Goal: Entertainment & Leisure: Consume media (video, audio)

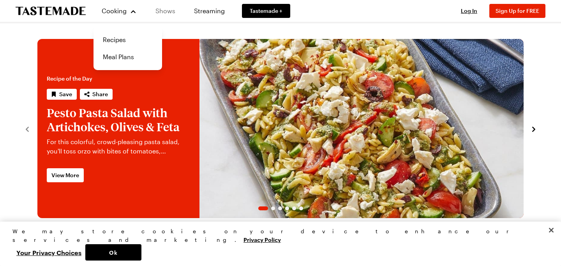
click at [166, 11] on link "Shows" at bounding box center [165, 11] width 35 height 22
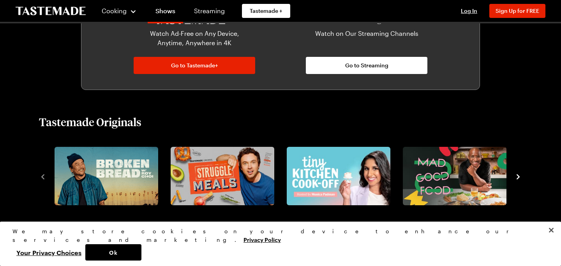
scroll to position [502, 0]
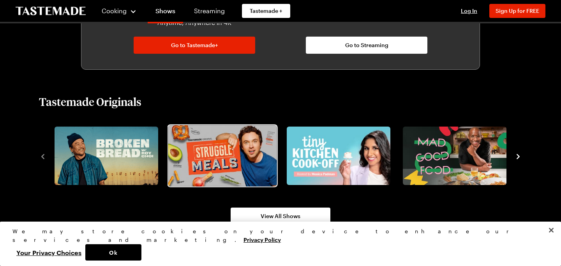
click at [237, 167] on img "2 / 8" at bounding box center [222, 155] width 109 height 61
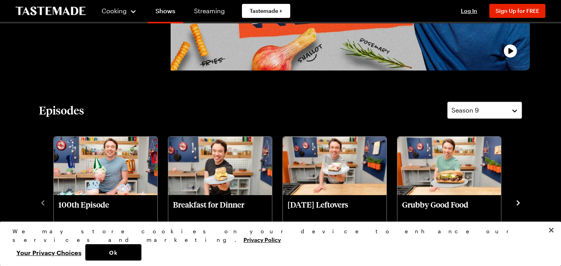
scroll to position [179, 0]
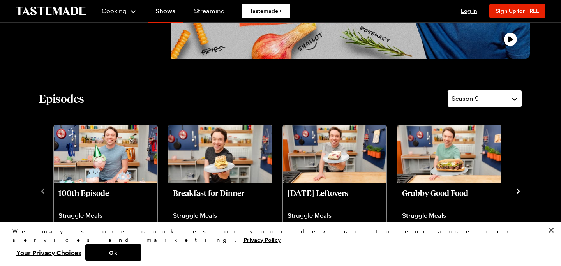
click at [485, 98] on div "Season 9" at bounding box center [479, 98] width 55 height 9
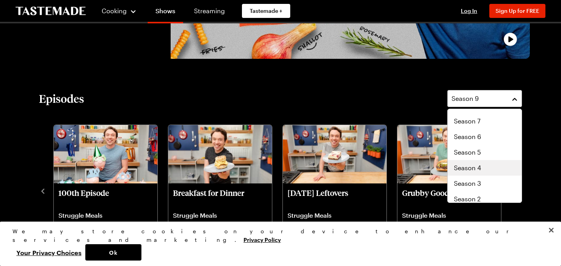
scroll to position [47, 0]
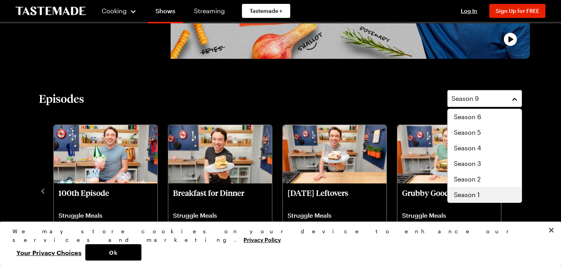
click at [482, 196] on div "Season 1" at bounding box center [485, 194] width 62 height 9
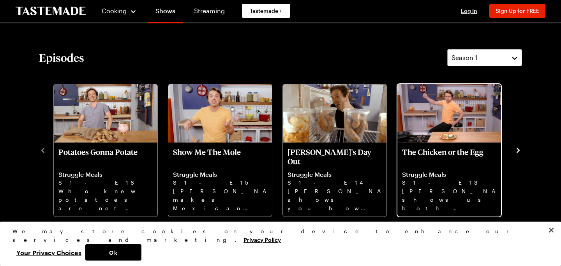
scroll to position [220, 0]
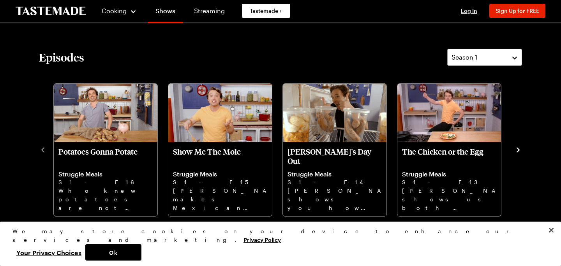
click at [514, 153] on div "Potatoes Gonna Potate Struggle Meals S1 - E16 Who knew potatoes are not only af…" at bounding box center [280, 149] width 483 height 136
click at [519, 150] on icon "navigate to next item" at bounding box center [518, 149] width 3 height 5
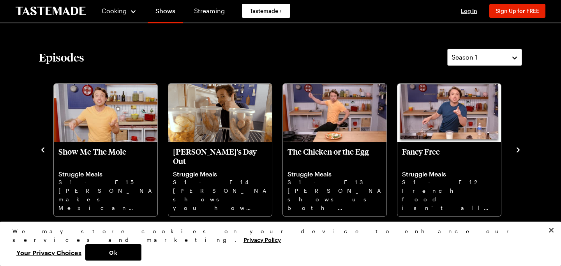
click at [519, 150] on icon "navigate to next item" at bounding box center [518, 149] width 3 height 5
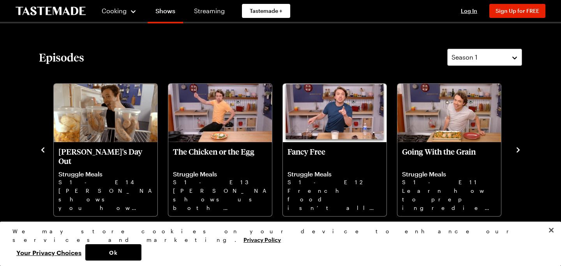
click at [519, 150] on icon "navigate to next item" at bounding box center [518, 149] width 3 height 5
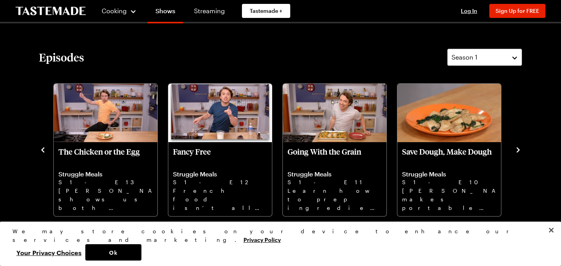
click at [519, 150] on icon "navigate to next item" at bounding box center [518, 149] width 3 height 5
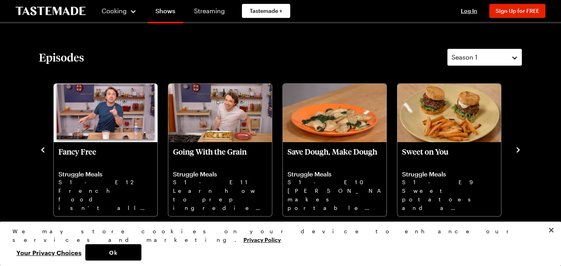
click at [519, 150] on icon "navigate to next item" at bounding box center [518, 149] width 3 height 5
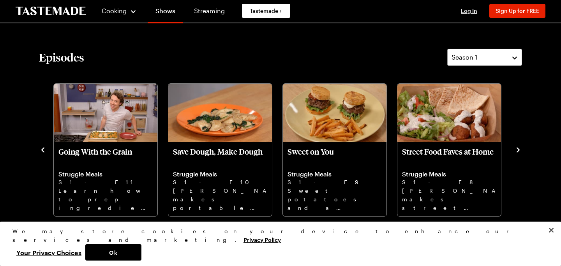
click at [519, 150] on icon "navigate to next item" at bounding box center [518, 149] width 3 height 5
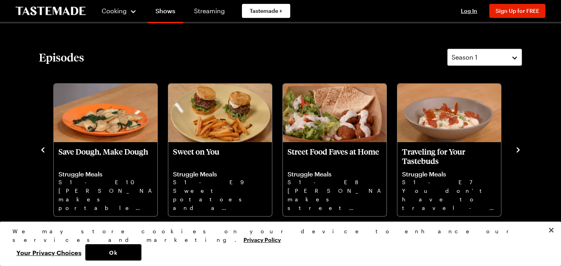
click at [519, 150] on icon "navigate to next item" at bounding box center [518, 149] width 3 height 5
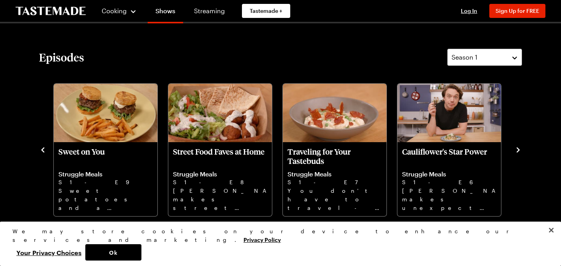
click at [519, 150] on icon "navigate to next item" at bounding box center [518, 149] width 3 height 5
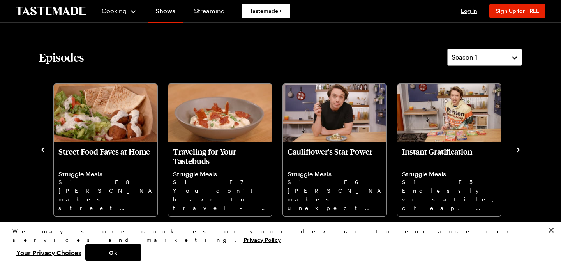
click at [519, 150] on icon "navigate to next item" at bounding box center [518, 149] width 3 height 5
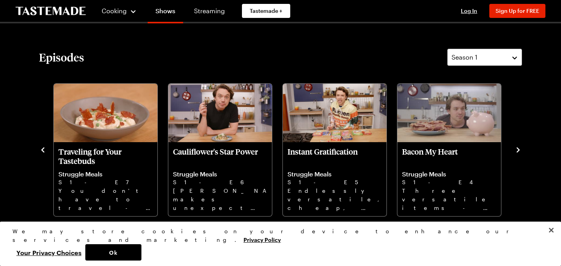
click at [519, 150] on icon "navigate to next item" at bounding box center [518, 149] width 3 height 5
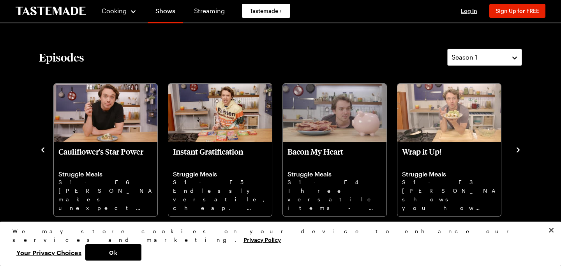
click at [519, 150] on icon "navigate to next item" at bounding box center [518, 149] width 3 height 5
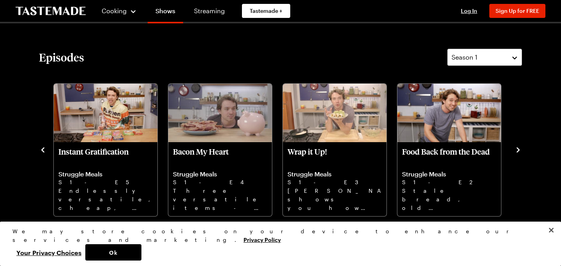
click at [519, 150] on icon "navigate to next item" at bounding box center [518, 149] width 3 height 5
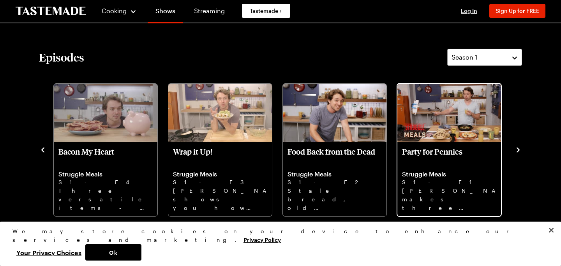
click at [438, 150] on p "Party for Pennies" at bounding box center [449, 156] width 94 height 19
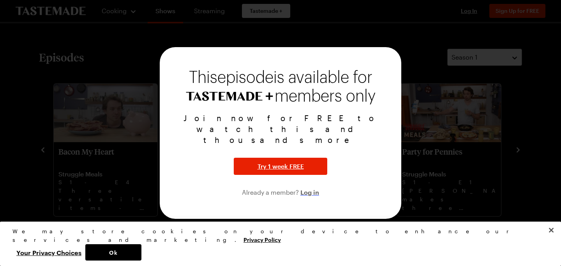
click at [310, 187] on span "Log in" at bounding box center [309, 191] width 19 height 9
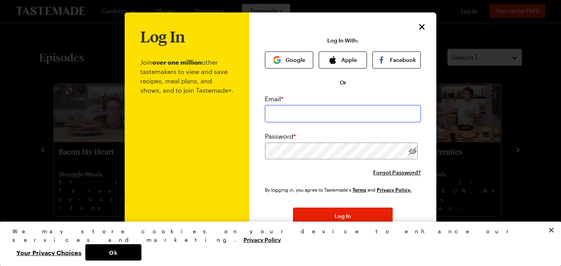
click at [314, 121] on input "email" at bounding box center [343, 113] width 156 height 17
type input "mattray39@gmail.com"
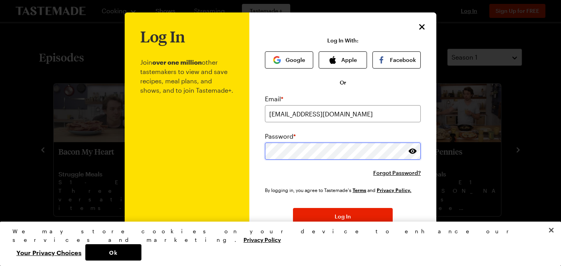
click at [293, 208] on button "Log In" at bounding box center [343, 216] width 100 height 17
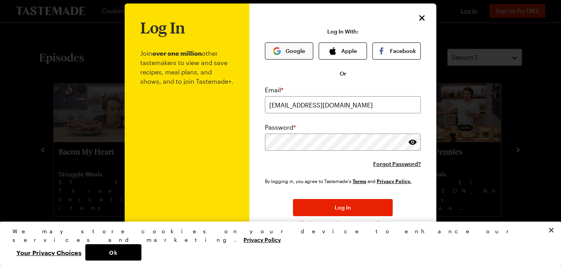
click at [290, 45] on button "Google" at bounding box center [289, 50] width 48 height 17
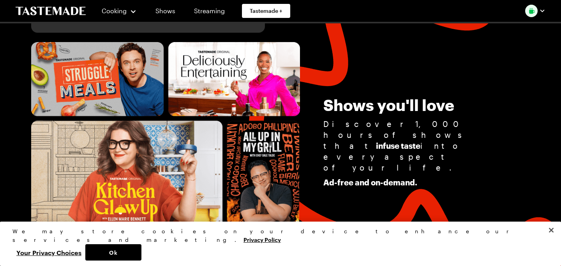
scroll to position [337, 0]
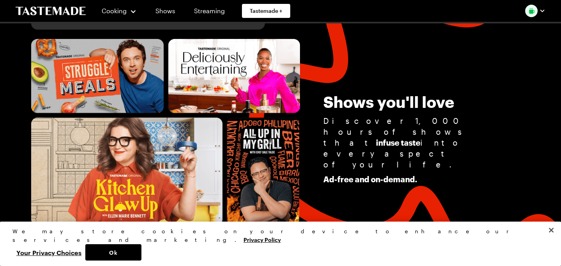
click at [60, 2] on div "Cooking Shows Streaming Tastemade +" at bounding box center [156, 11] width 281 height 22
click at [61, 11] on icon "To Tastemade Home Page" at bounding box center [51, 11] width 70 height 9
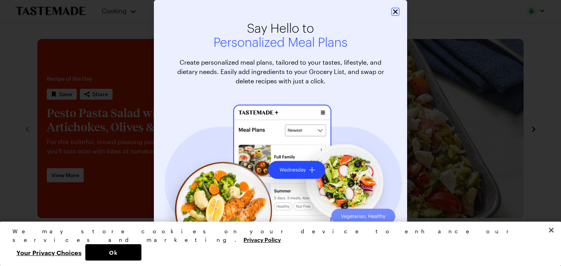
click at [394, 13] on icon "Close" at bounding box center [395, 11] width 5 height 5
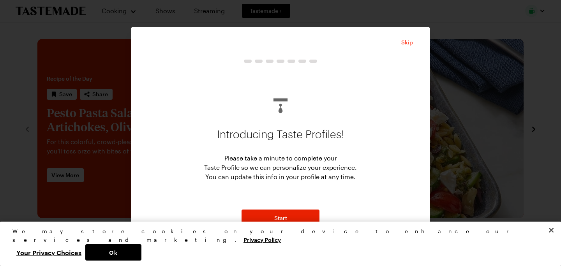
click at [406, 44] on span "Skip" at bounding box center [407, 43] width 12 height 8
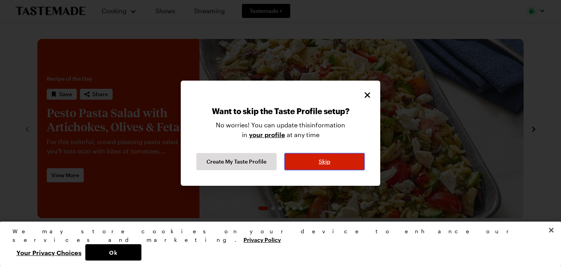
click at [325, 163] on span "Skip" at bounding box center [325, 162] width 12 height 8
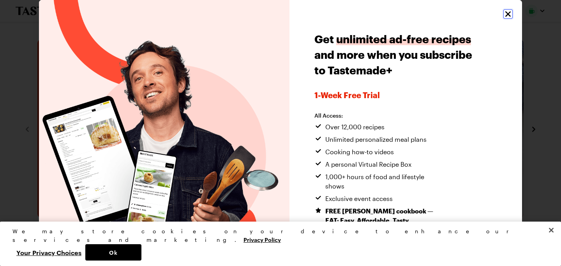
click at [506, 18] on icon "Close" at bounding box center [507, 13] width 9 height 9
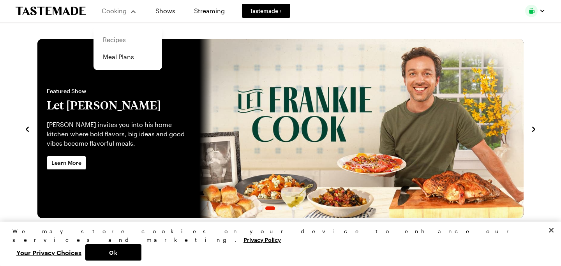
click at [120, 41] on link "Recipes" at bounding box center [127, 39] width 59 height 17
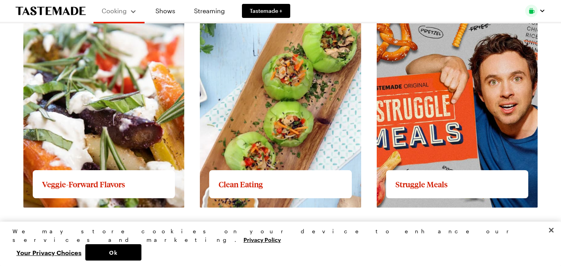
scroll to position [804, 0]
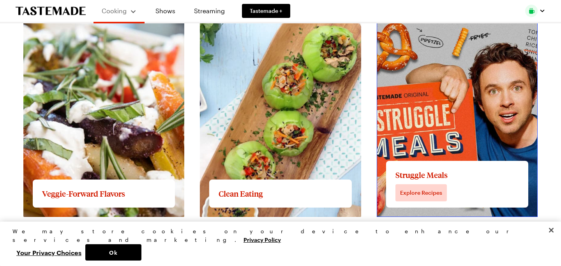
click at [429, 30] on link "View full content for Struggle Meals" at bounding box center [430, 26] width 106 height 7
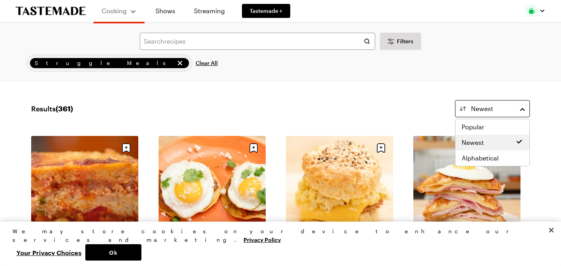
click at [487, 113] on span "Newest" at bounding box center [482, 108] width 22 height 9
click at [481, 151] on div "Alphabetical" at bounding box center [492, 158] width 74 height 16
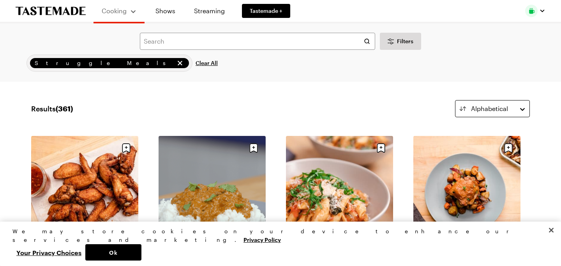
click at [478, 107] on span "Alphabetical" at bounding box center [489, 108] width 37 height 9
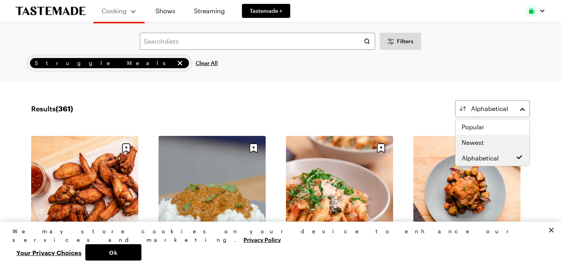
click at [476, 141] on span "Newest" at bounding box center [473, 142] width 22 height 9
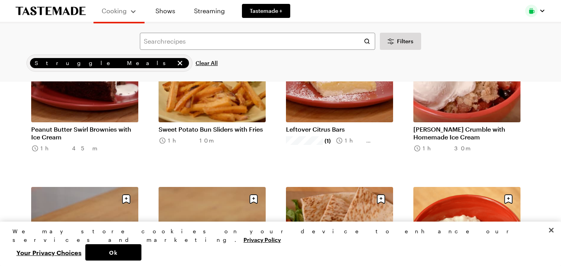
scroll to position [13007, 0]
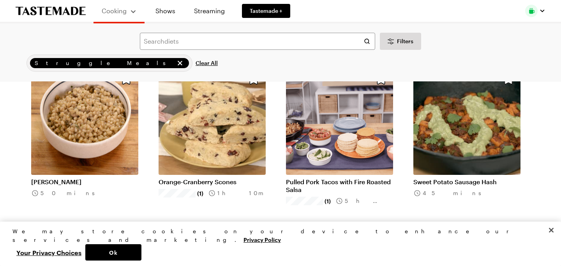
scroll to position [15360, 0]
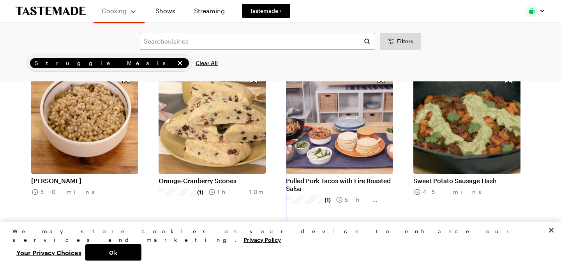
click at [322, 183] on link "Pulled Pork Tacos with Fire Roasted Salsa" at bounding box center [339, 185] width 107 height 16
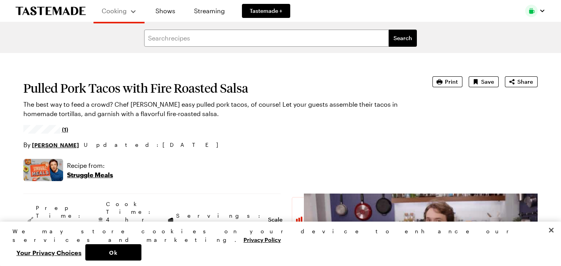
type textarea "x"
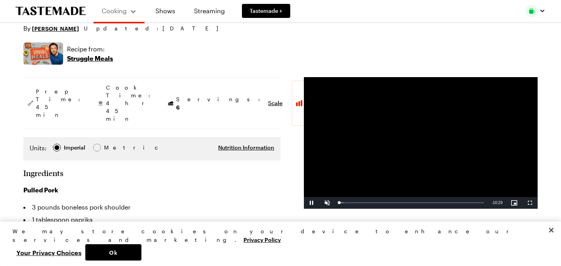
scroll to position [115, 0]
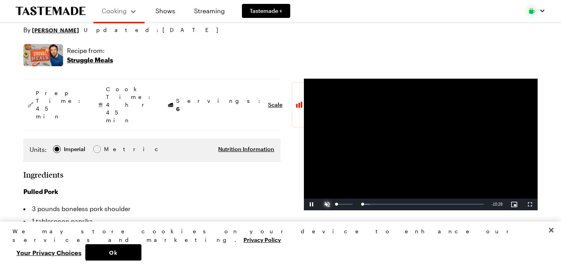
click at [326, 205] on span "Video Player" at bounding box center [327, 205] width 16 height 0
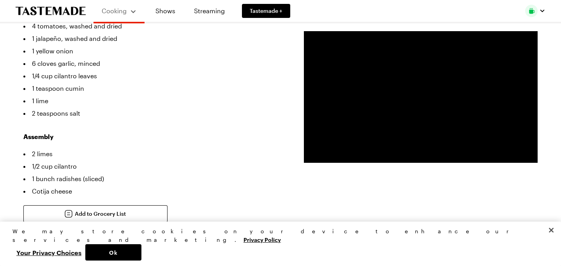
scroll to position [543, 0]
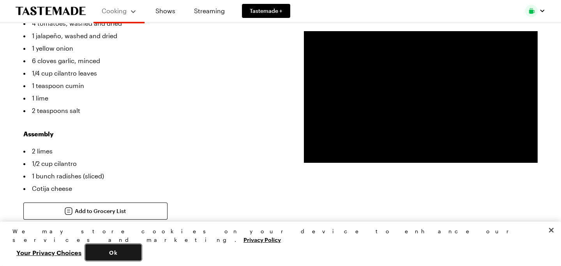
click at [141, 256] on button "Ok" at bounding box center [113, 252] width 56 height 16
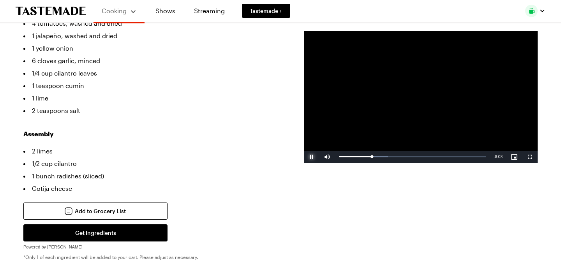
click at [314, 157] on span "Video Player" at bounding box center [312, 157] width 16 height 0
